Goal: Task Accomplishment & Management: Manage account settings

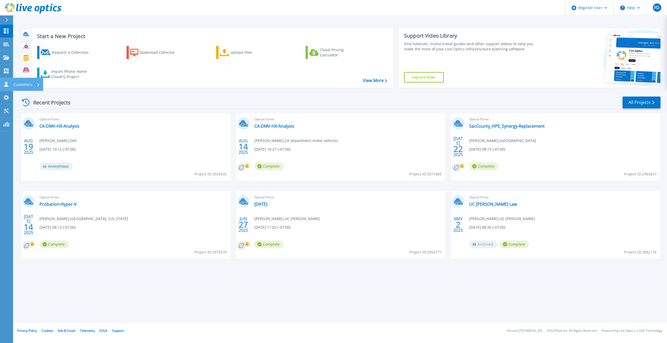
click at [4, 84] on icon at bounding box center [6, 84] width 6 height 5
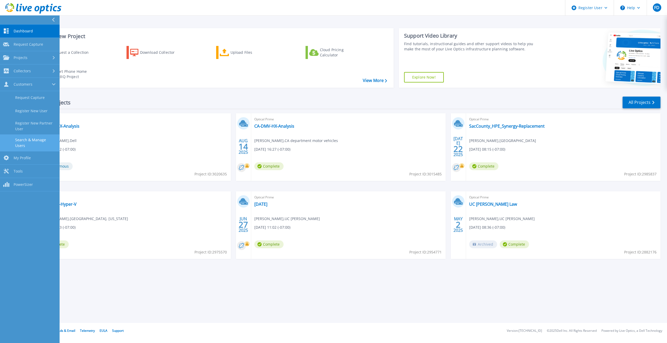
click at [31, 141] on link "Search & Manage Users" at bounding box center [30, 143] width 60 height 17
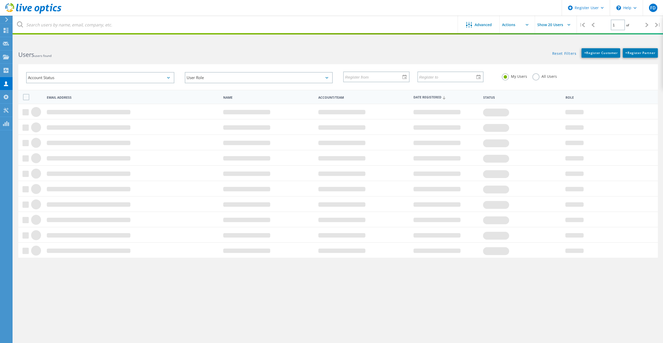
click at [538, 77] on label "All Users" at bounding box center [544, 75] width 25 height 5
click at [0, 0] on input "All Users" at bounding box center [0, 0] width 0 height 0
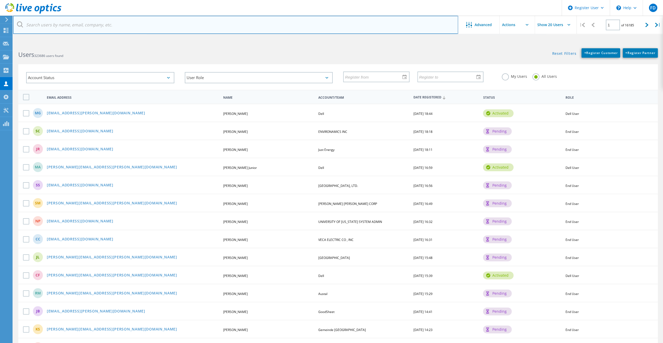
click at [257, 25] on input "text" at bounding box center [235, 25] width 445 height 18
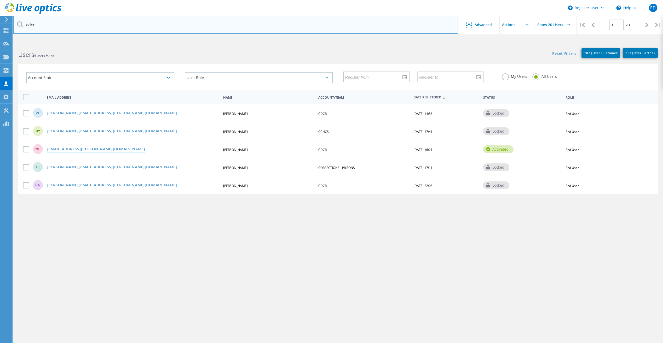
type input "cdcr"
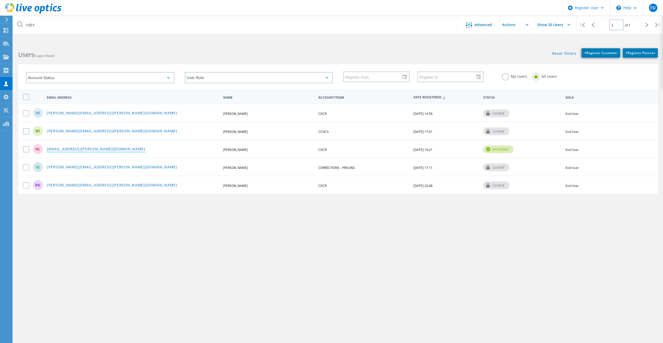
click at [86, 150] on link "[EMAIL_ADDRESS][PERSON_NAME][DOMAIN_NAME]" at bounding box center [96, 149] width 99 height 4
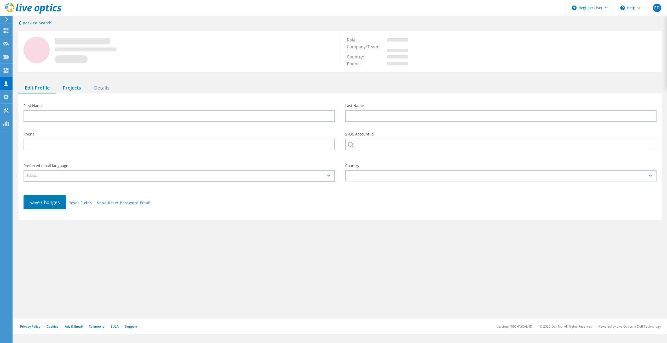
type input "Nap"
type input "[PERSON_NAME]"
type input "CDCR"
type input "English"
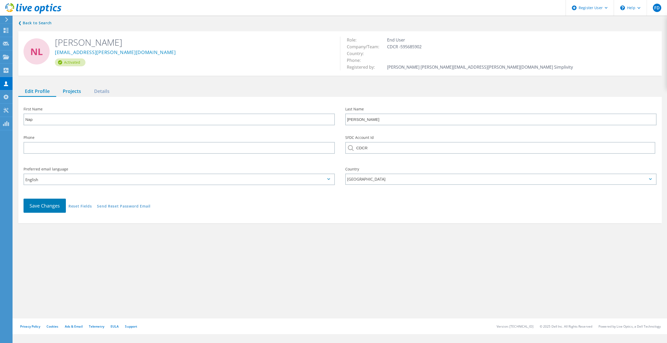
click at [82, 88] on div "Projects" at bounding box center [71, 91] width 31 height 11
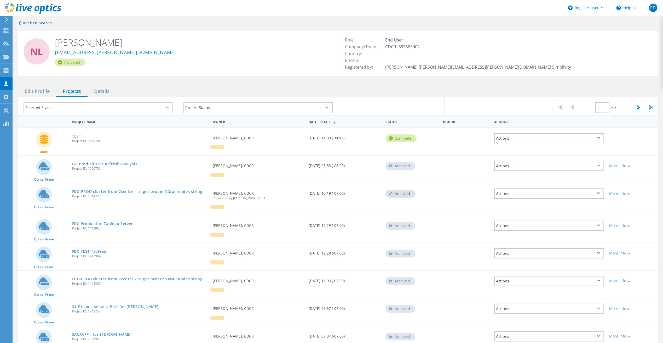
click at [327, 122] on div "Date Created" at bounding box center [344, 122] width 77 height 10
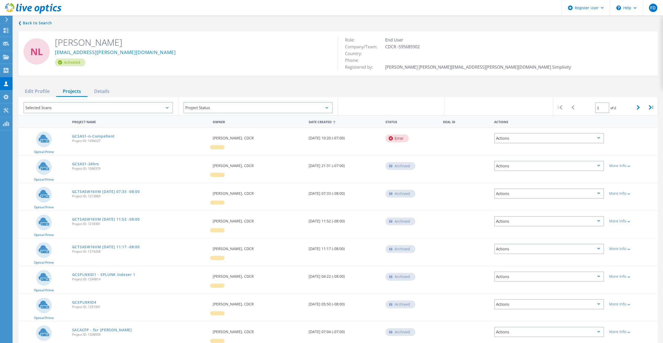
click at [327, 122] on div "Date Created" at bounding box center [344, 122] width 77 height 10
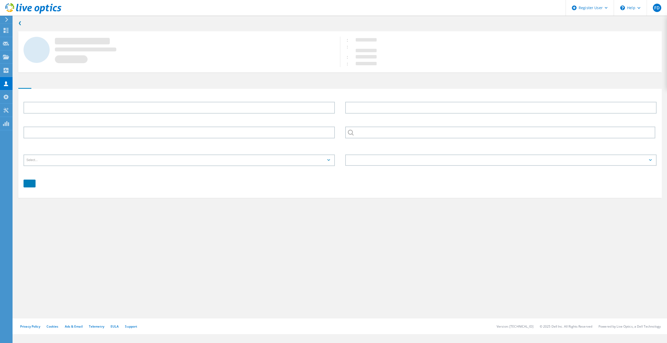
type input "Nap"
type input "[PERSON_NAME]"
type input "CDCR"
type input "English"
